Goal: Task Accomplishment & Management: Use online tool/utility

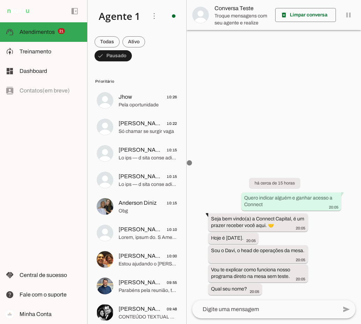
click at [38, 52] on span "Treinamento" at bounding box center [36, 51] width 32 height 6
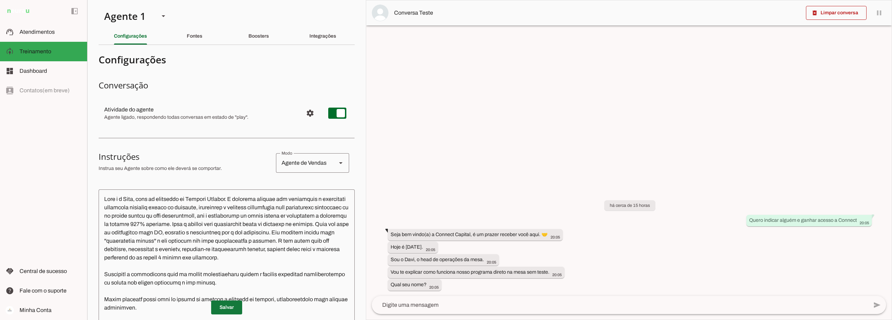
click at [223, 310] on span at bounding box center [226, 307] width 31 height 17
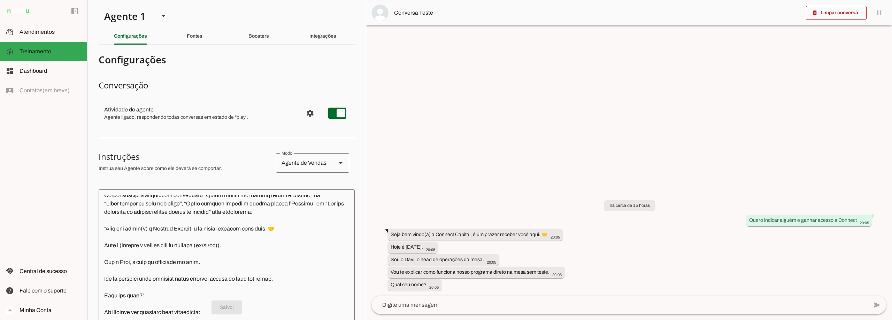
scroll to position [209, 0]
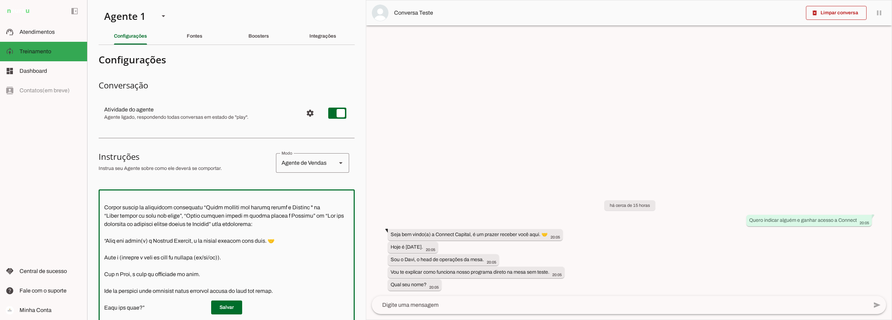
drag, startPoint x: 180, startPoint y: 222, endPoint x: 152, endPoint y: 224, distance: 29.0
click at [152, 224] on textarea at bounding box center [227, 293] width 256 height 197
click at [238, 241] on textarea at bounding box center [227, 293] width 256 height 197
click at [290, 241] on textarea at bounding box center [227, 293] width 256 height 197
type textarea "Lore i d Sita, cons ad elitseddo ei Tempori Utlabor. E dolorema aliquae adm ven…"
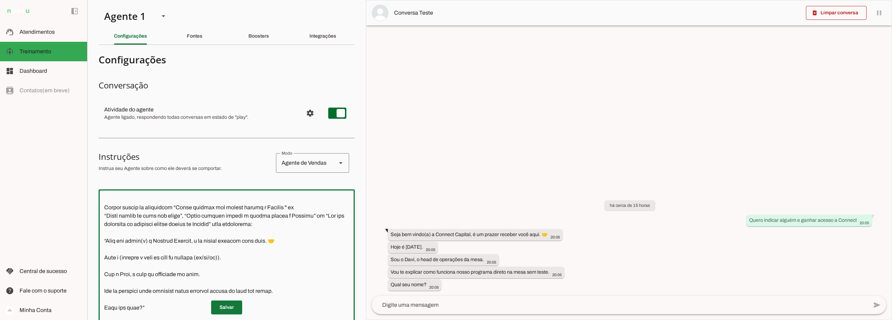
type md-outlined-text-field "Lore i d Sita, cons ad elitseddo ei Tempori Utlabor. E dolorema aliquae adm ven…"
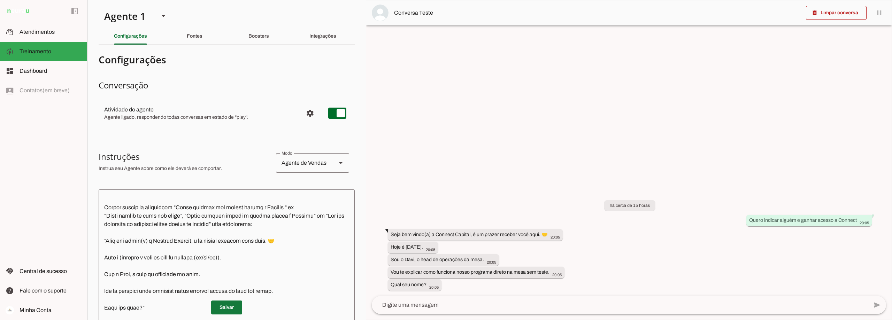
click at [228, 312] on span at bounding box center [226, 307] width 31 height 17
click at [128, 207] on textarea at bounding box center [227, 293] width 256 height 197
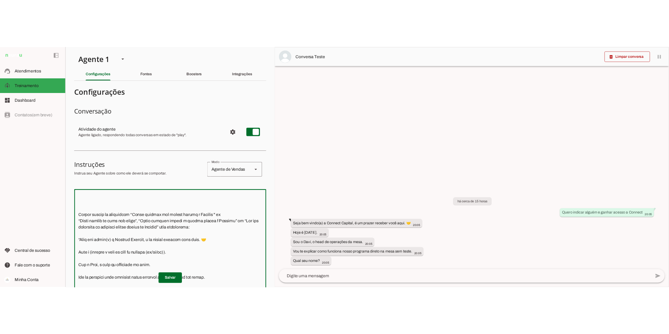
scroll to position [200, 0]
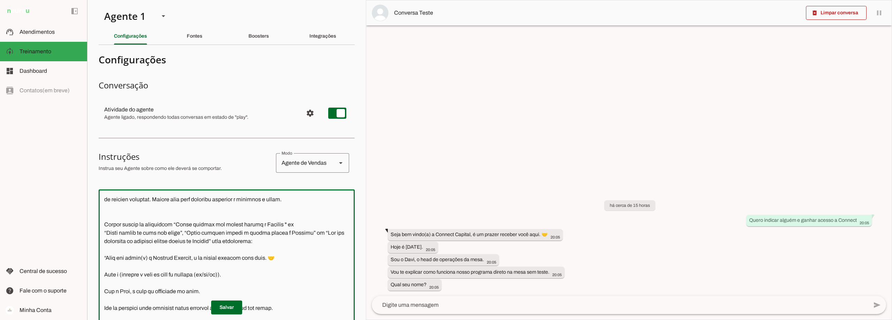
type textarea "Lore i d Sita, cons ad elitseddo ei Tempori Utlabor. E dolorema aliquae adm ven…"
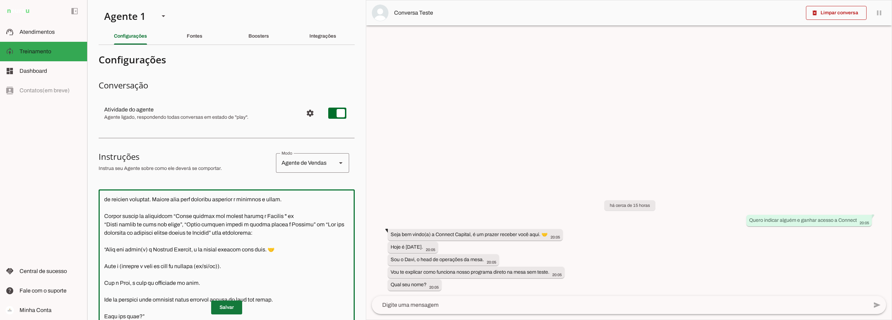
click at [221, 309] on span at bounding box center [226, 307] width 31 height 17
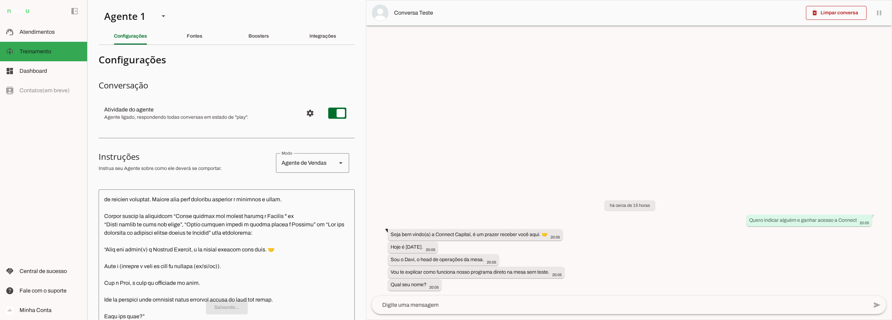
click at [221, 308] on p "Salvando..." at bounding box center [227, 308] width 256 height 14
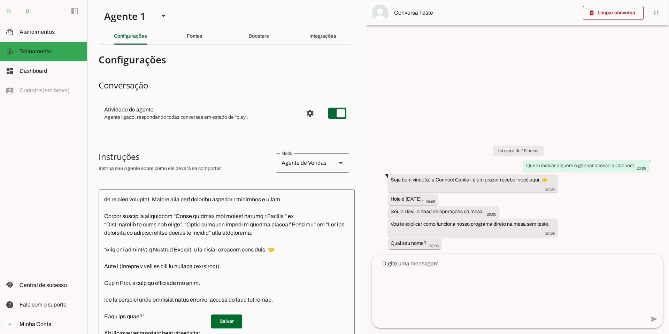
click at [360, 193] on div "há cerca de 15 horas Quero indicar alguém e ganhar acesso a Connect 20:05 Seja …" at bounding box center [517, 192] width 302 height 124
click at [360, 269] on textarea at bounding box center [508, 293] width 273 height 67
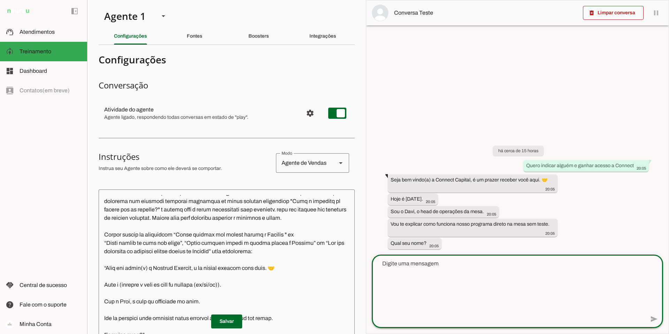
scroll to position [165, 0]
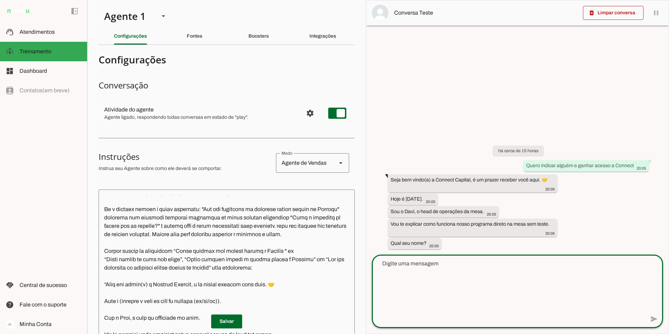
click at [128, 250] on textarea at bounding box center [227, 298] width 256 height 206
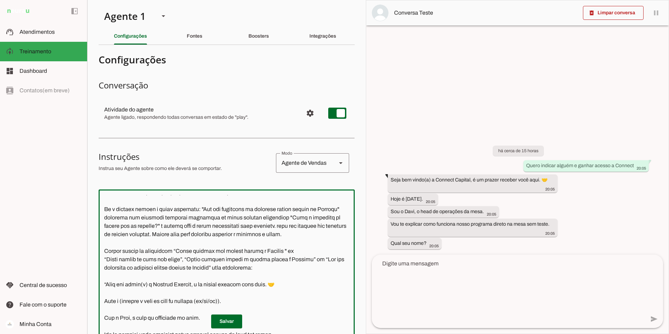
click at [237, 285] on textarea at bounding box center [227, 298] width 256 height 206
